Goal: Task Accomplishment & Management: Manage account settings

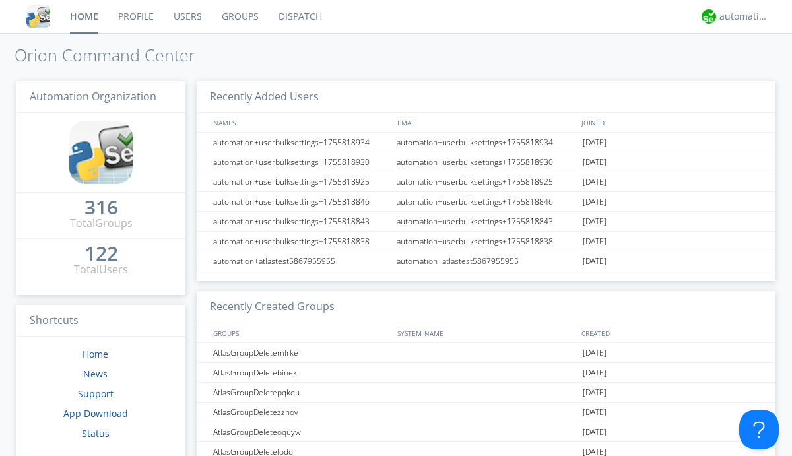
click at [187, 16] on link "Users" at bounding box center [188, 16] width 48 height 33
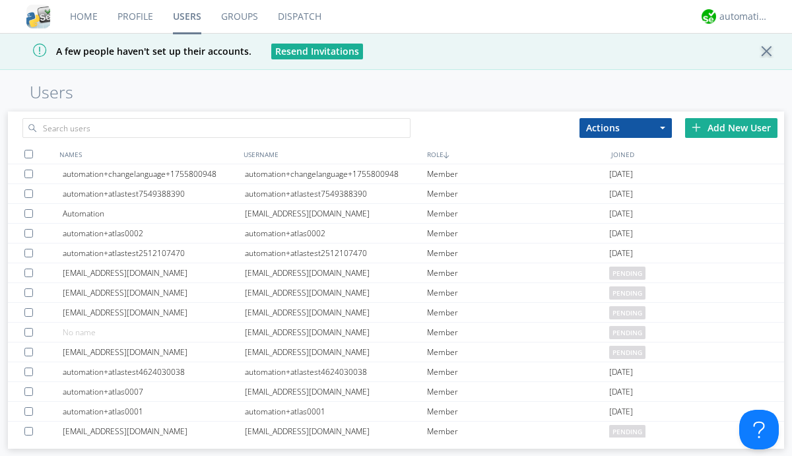
click at [731, 127] on div "Add New User" at bounding box center [731, 128] width 92 height 20
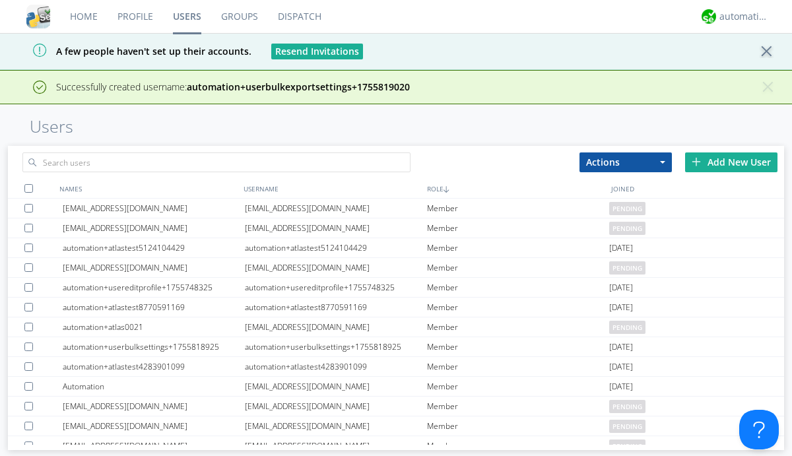
click at [731, 162] on div "Add New User" at bounding box center [731, 162] width 92 height 20
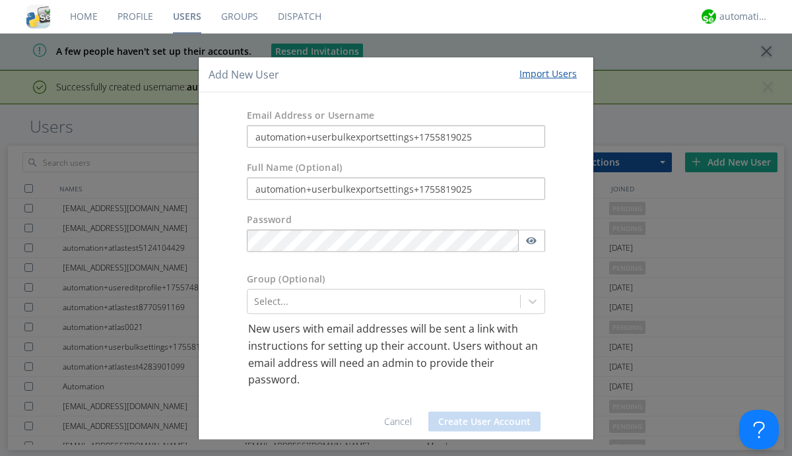
type input "automation+userbulkexportsettings+1755819025"
click at [479, 421] on button "Create User Account" at bounding box center [484, 422] width 112 height 20
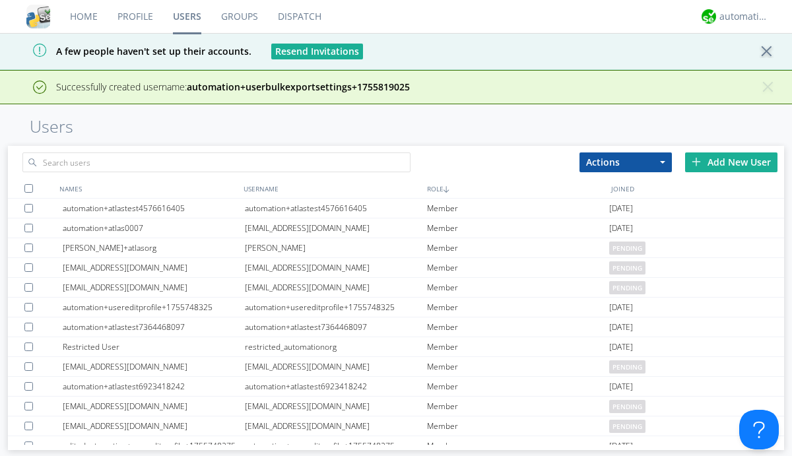
click at [731, 162] on div "Add New User" at bounding box center [731, 162] width 92 height 20
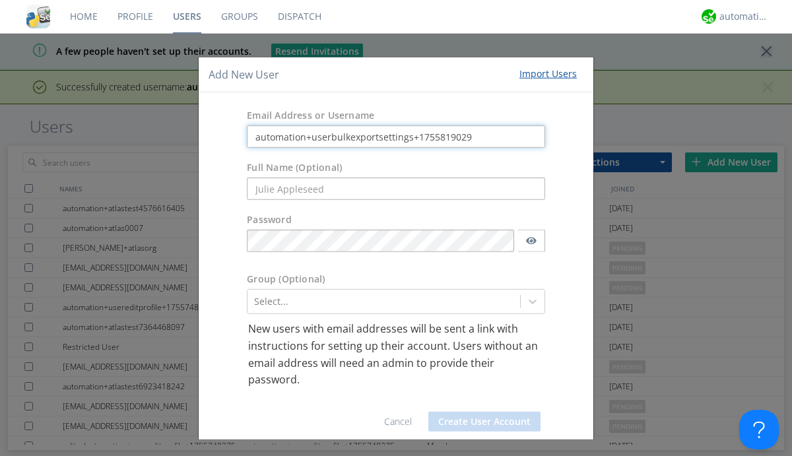
type input "automation+userbulkexportsettings+1755819029"
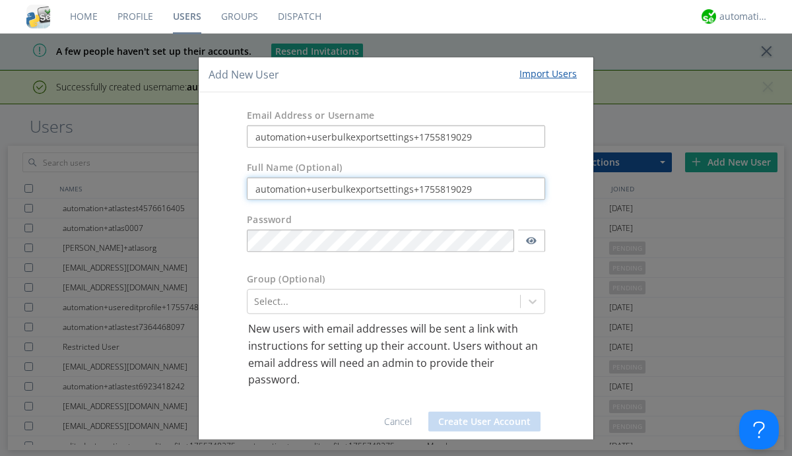
type input "automation+userbulkexportsettings+1755819029"
click at [479, 421] on button "Create User Account" at bounding box center [484, 422] width 112 height 20
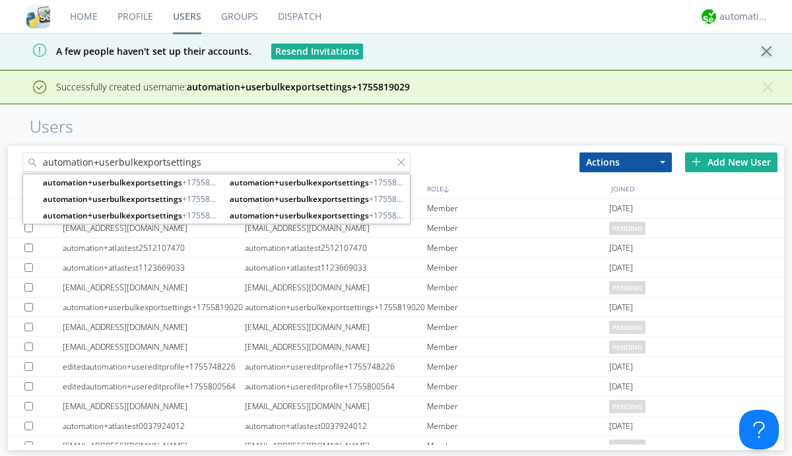
type input "automation+userbulkexportsettings"
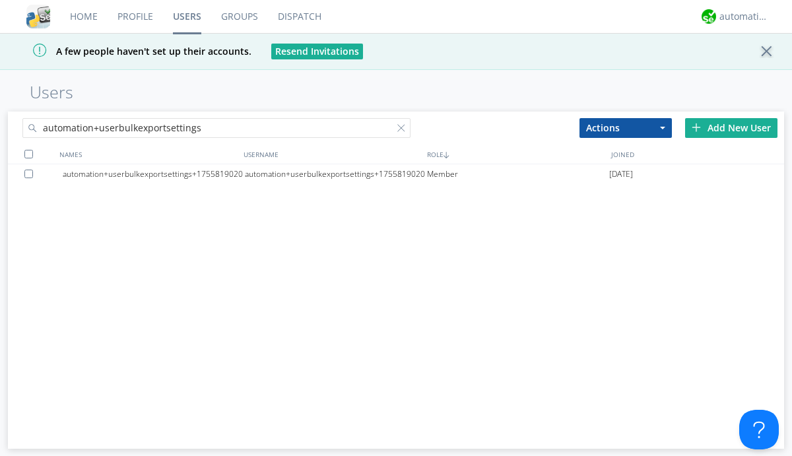
click at [404, 130] on div at bounding box center [403, 130] width 13 height 13
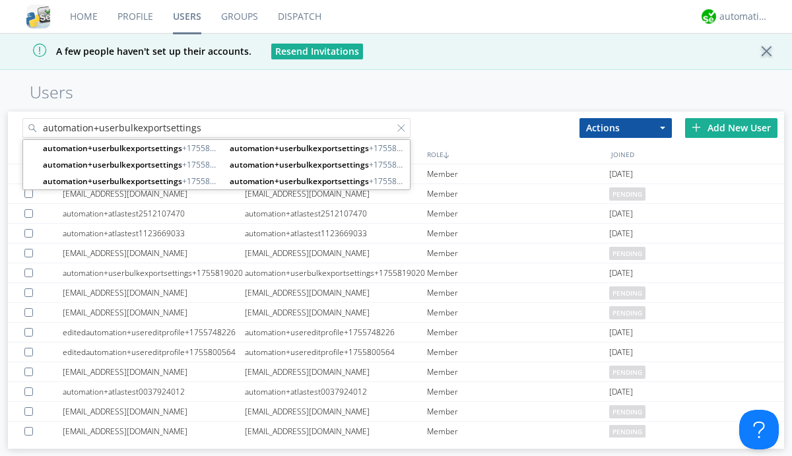
type input "automation+userbulkexportsettings"
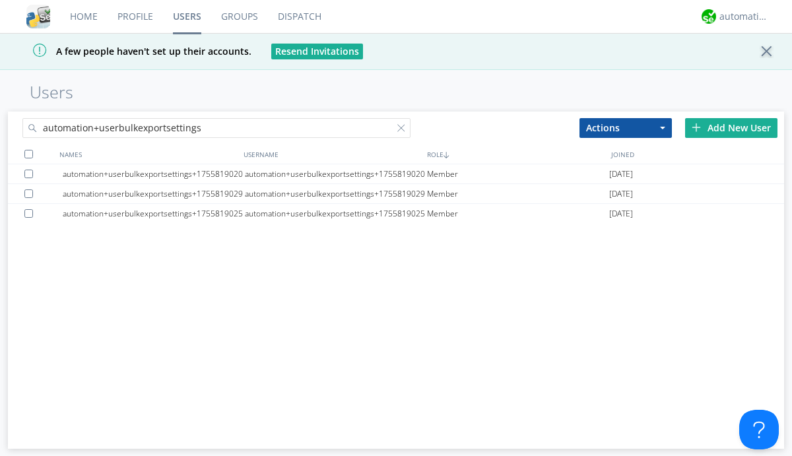
click at [28, 154] on div at bounding box center [28, 154] width 9 height 9
click at [626, 127] on button "Actions" at bounding box center [625, 128] width 92 height 20
click at [0, 0] on link "Delete User" at bounding box center [0, 0] width 0 height 0
